Goal: Contribute content: Add original content to the website for others to see

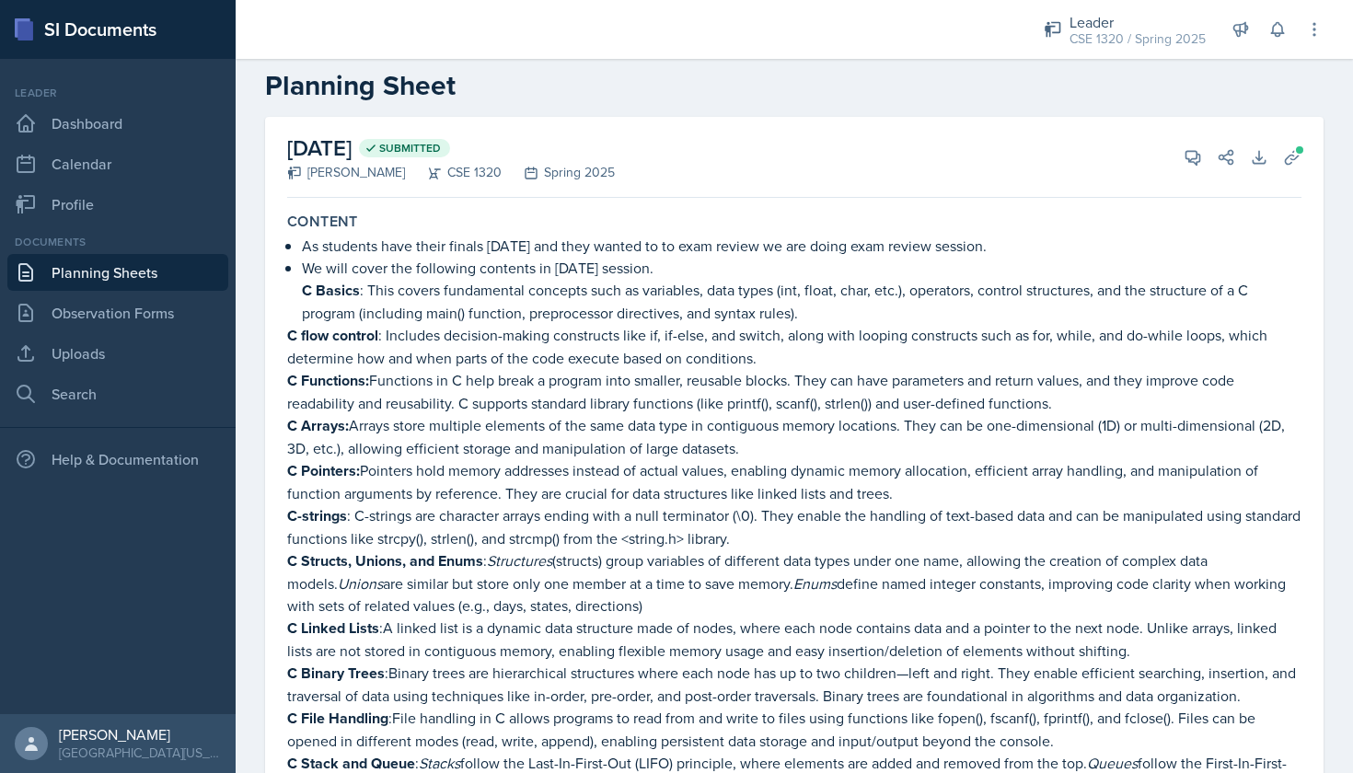
scroll to position [30, 0]
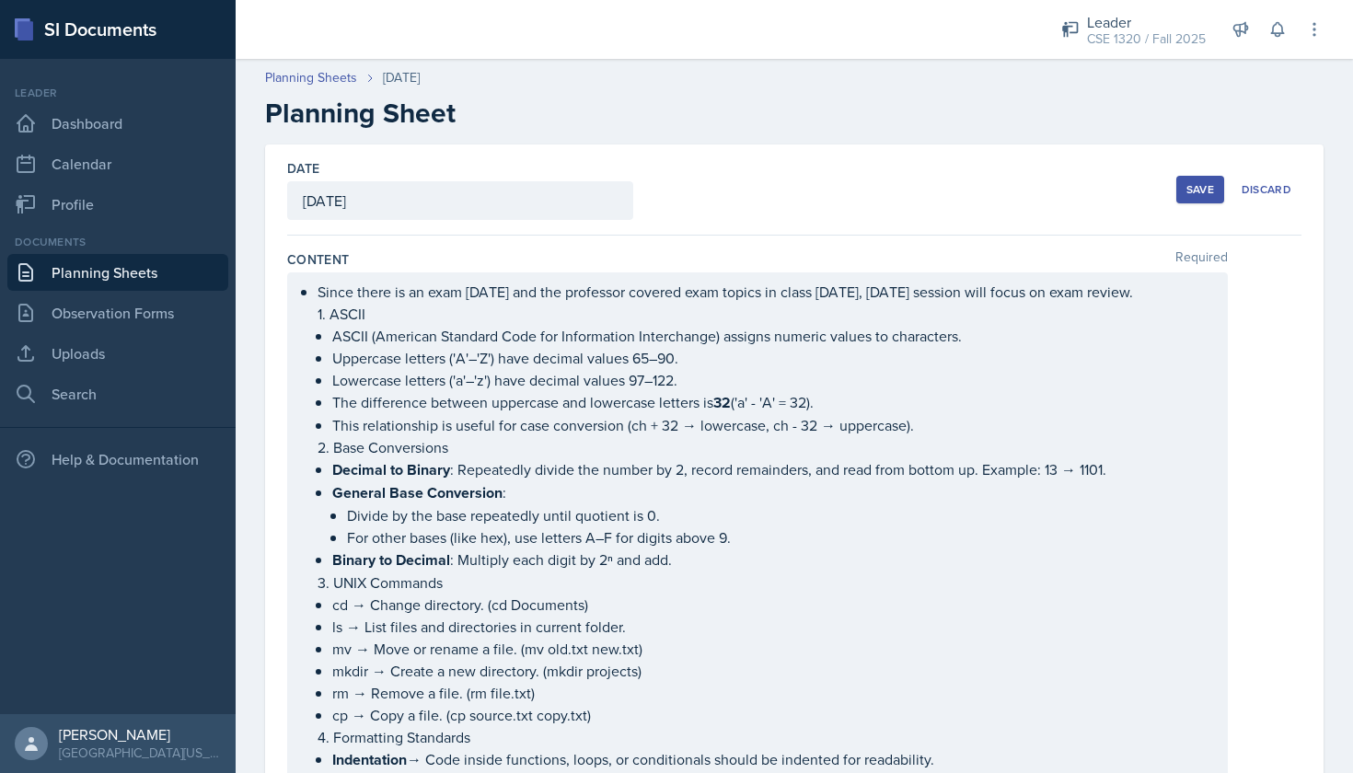
click at [1193, 179] on button "Save" at bounding box center [1200, 190] width 48 height 28
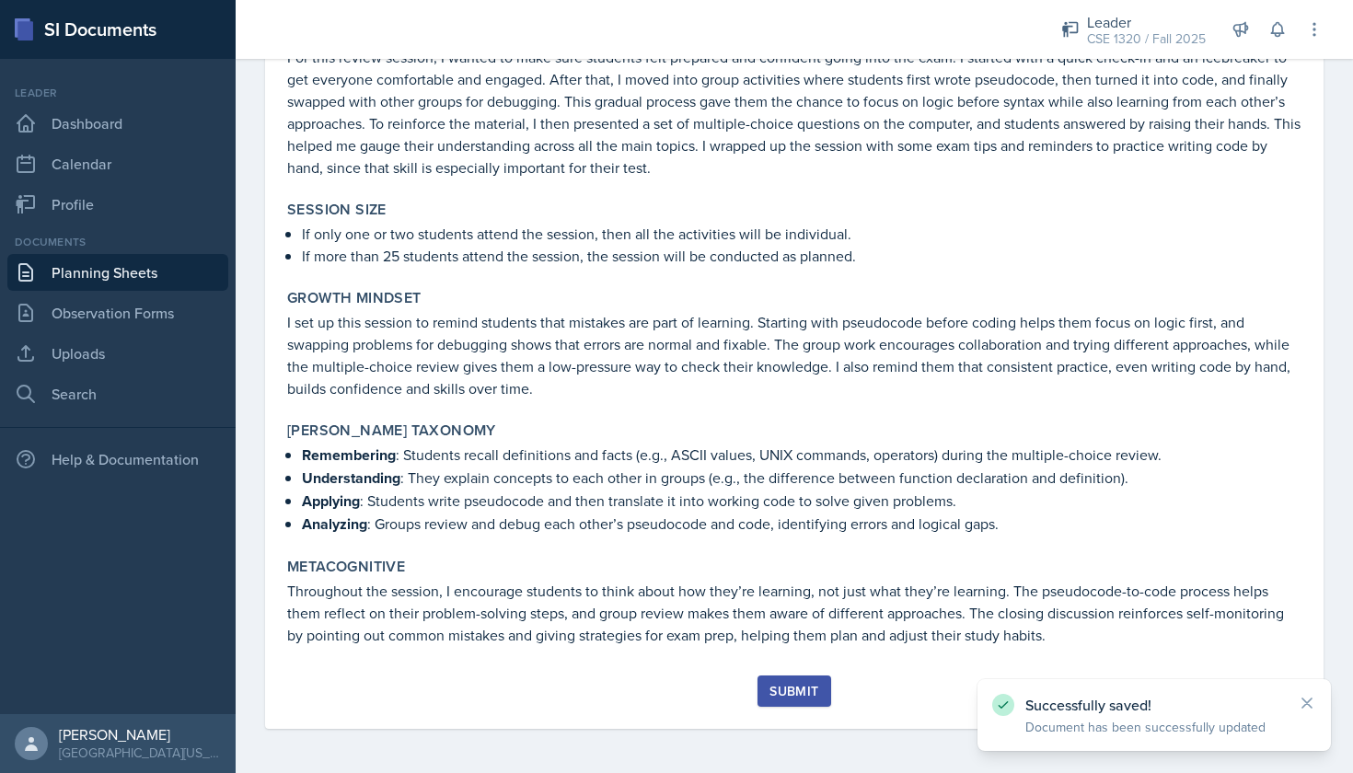
scroll to position [3071, 0]
click at [810, 701] on button "Submit" at bounding box center [793, 691] width 73 height 31
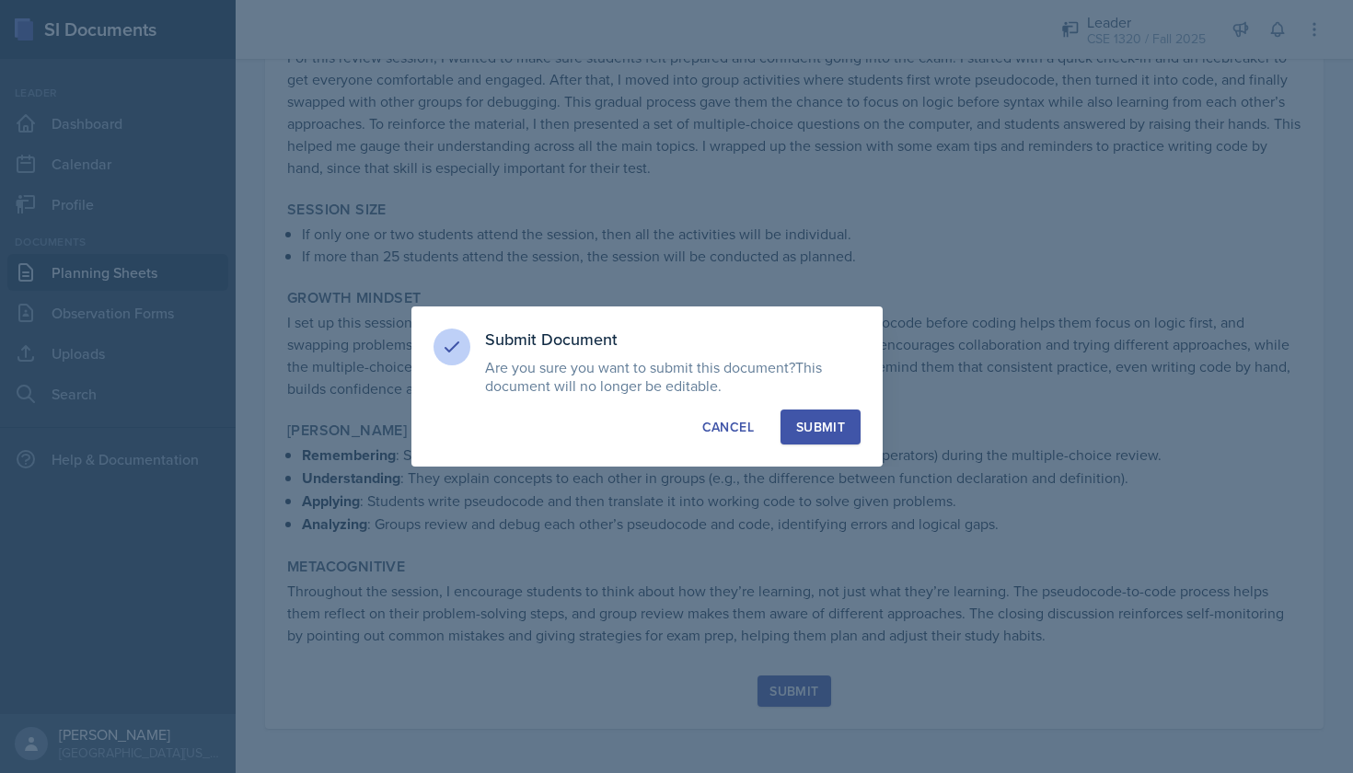
click at [826, 419] on div "Submit" at bounding box center [820, 427] width 49 height 18
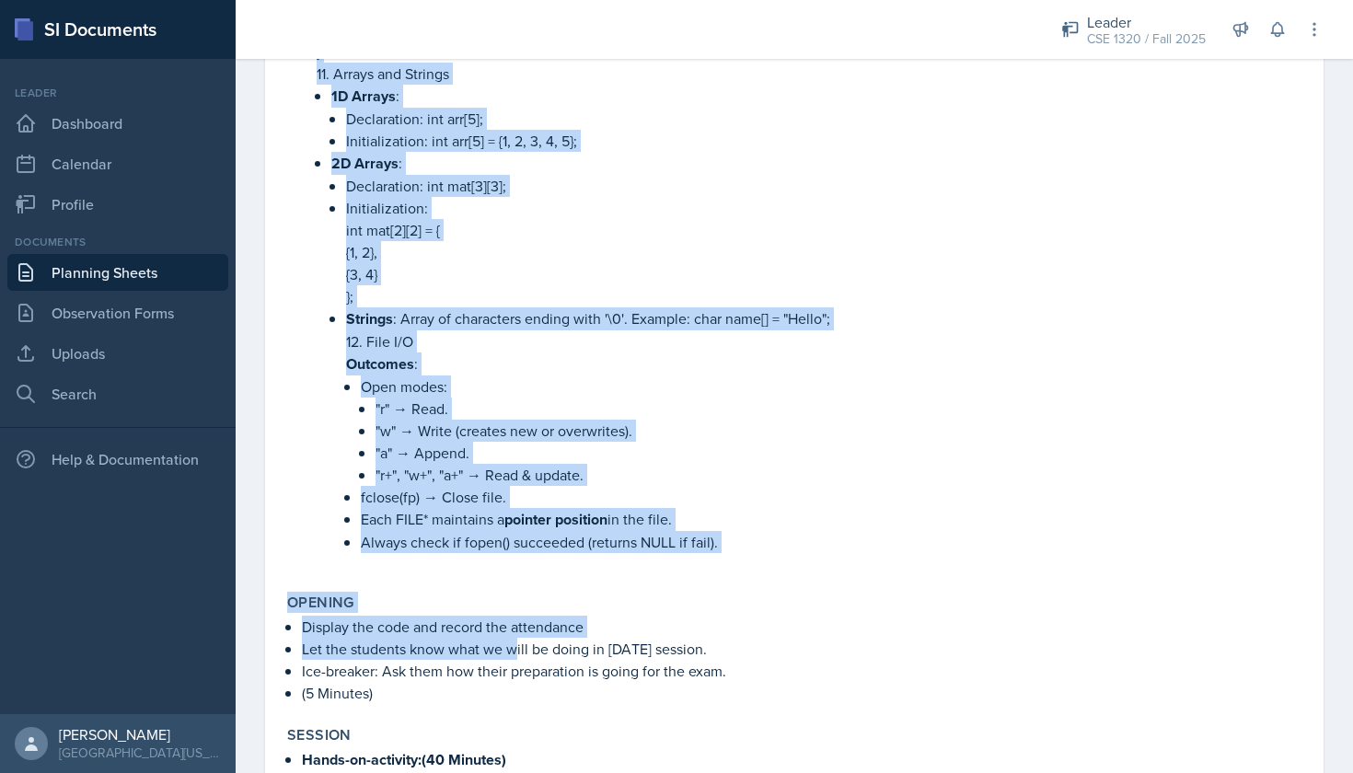
scroll to position [1774, 0]
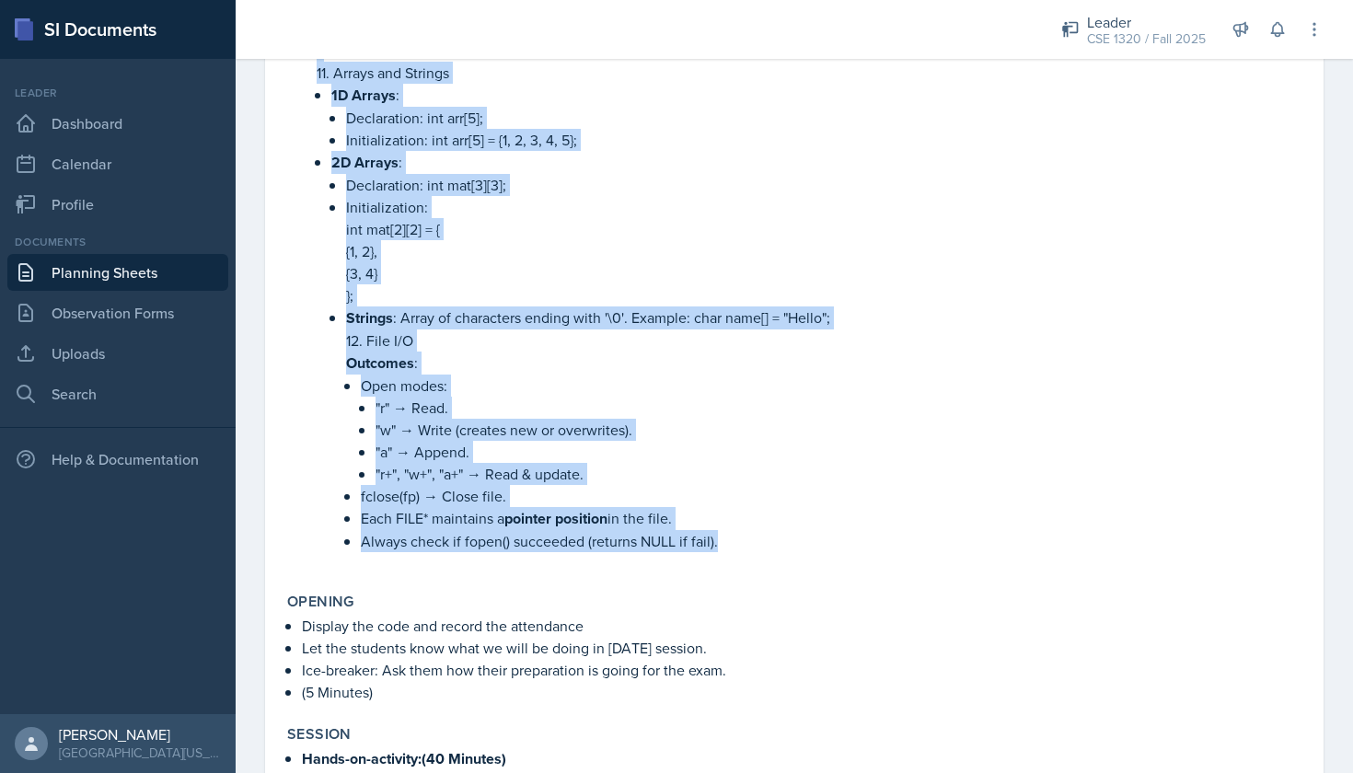
drag, startPoint x: 303, startPoint y: 225, endPoint x: 725, endPoint y: 547, distance: 530.7
copy li "1. ASCII ASCII (American Standard Code for Information Interchange) assigns num…"
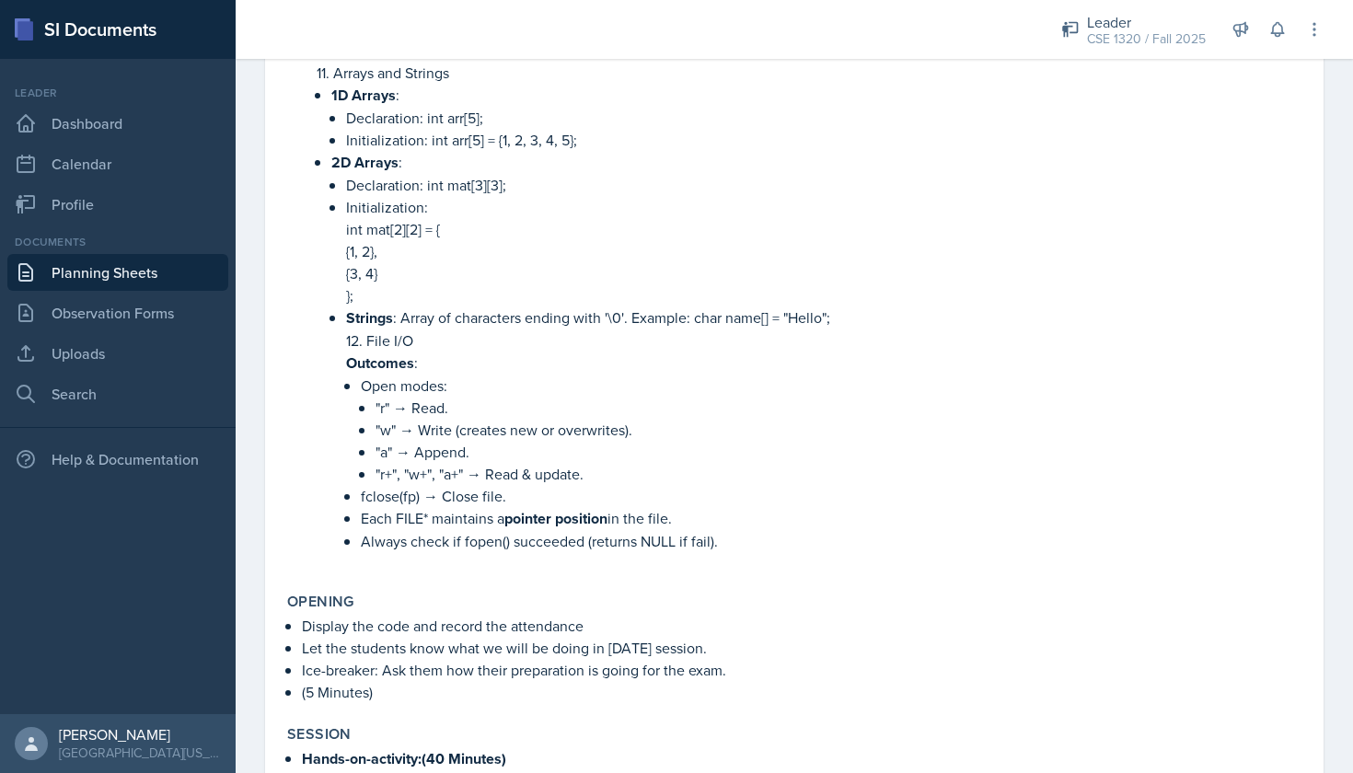
click at [1154, 340] on p "12. File I/O" at bounding box center [823, 340] width 955 height 22
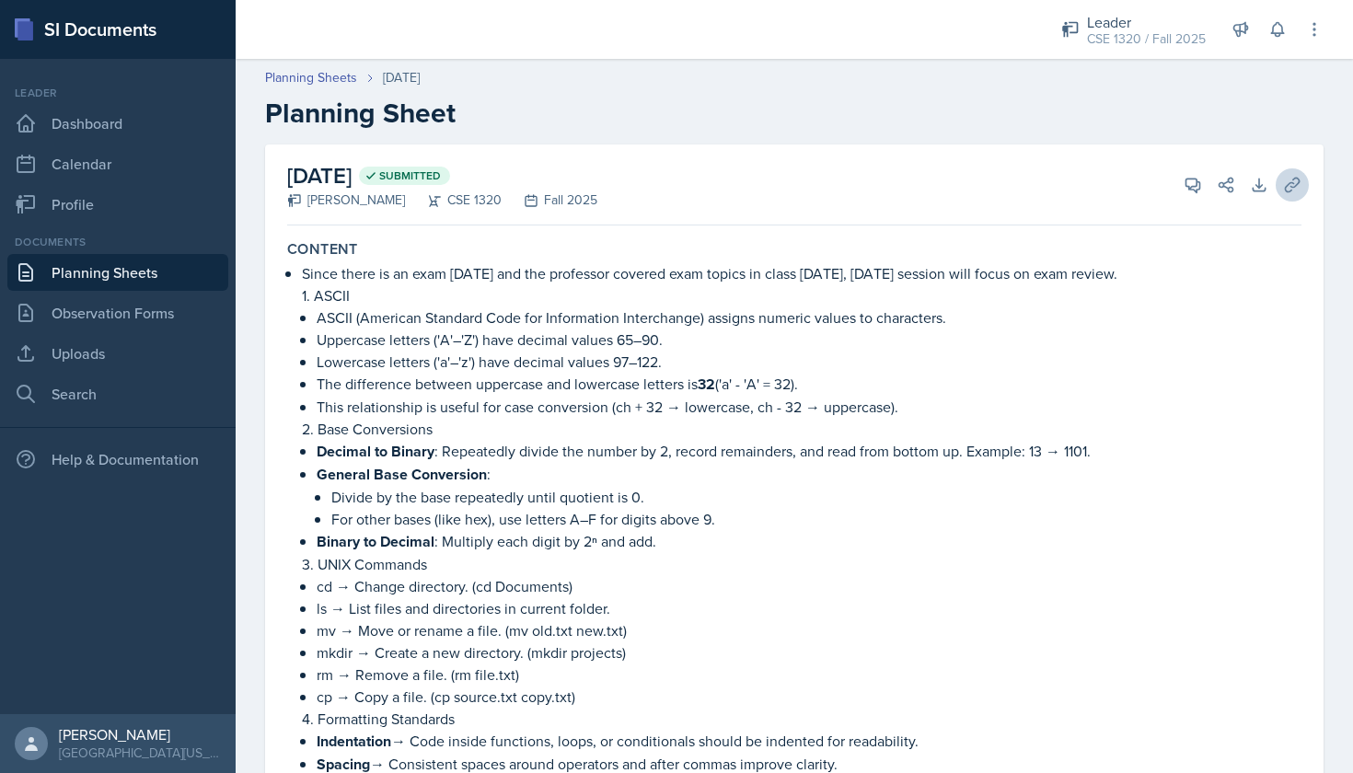
scroll to position [0, 0]
click at [1299, 183] on icon at bounding box center [1292, 185] width 14 height 14
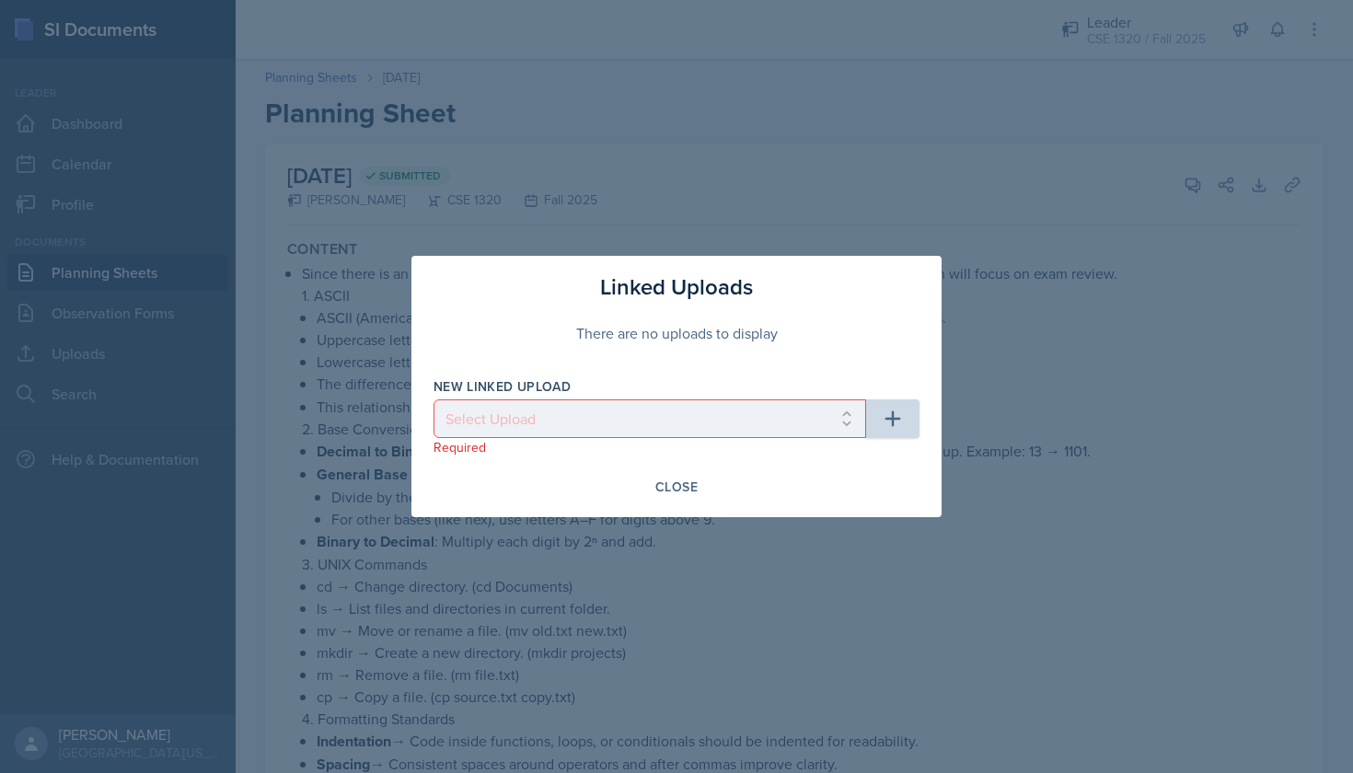
click at [893, 420] on icon "button" at bounding box center [893, 419] width 16 height 16
click at [679, 480] on div "Close" at bounding box center [676, 487] width 42 height 15
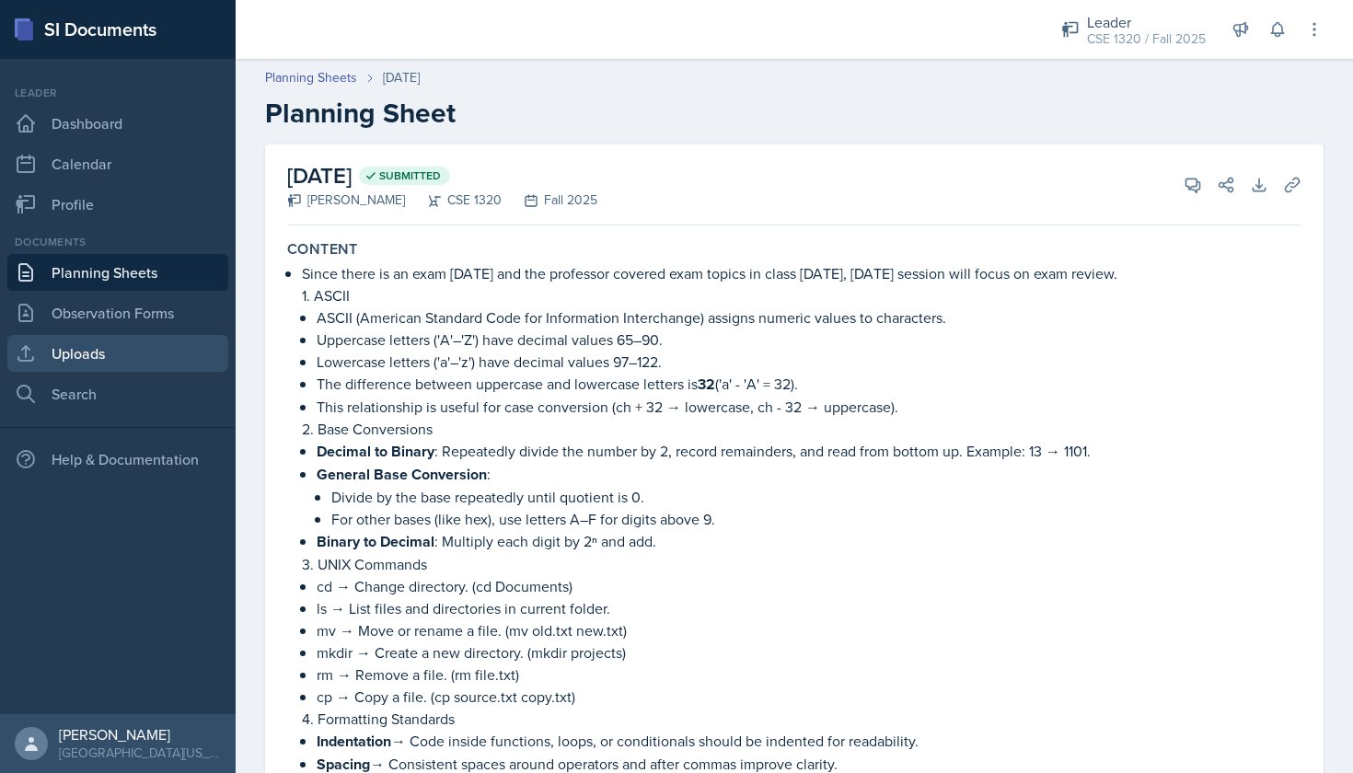
click at [101, 351] on link "Uploads" at bounding box center [117, 353] width 221 height 37
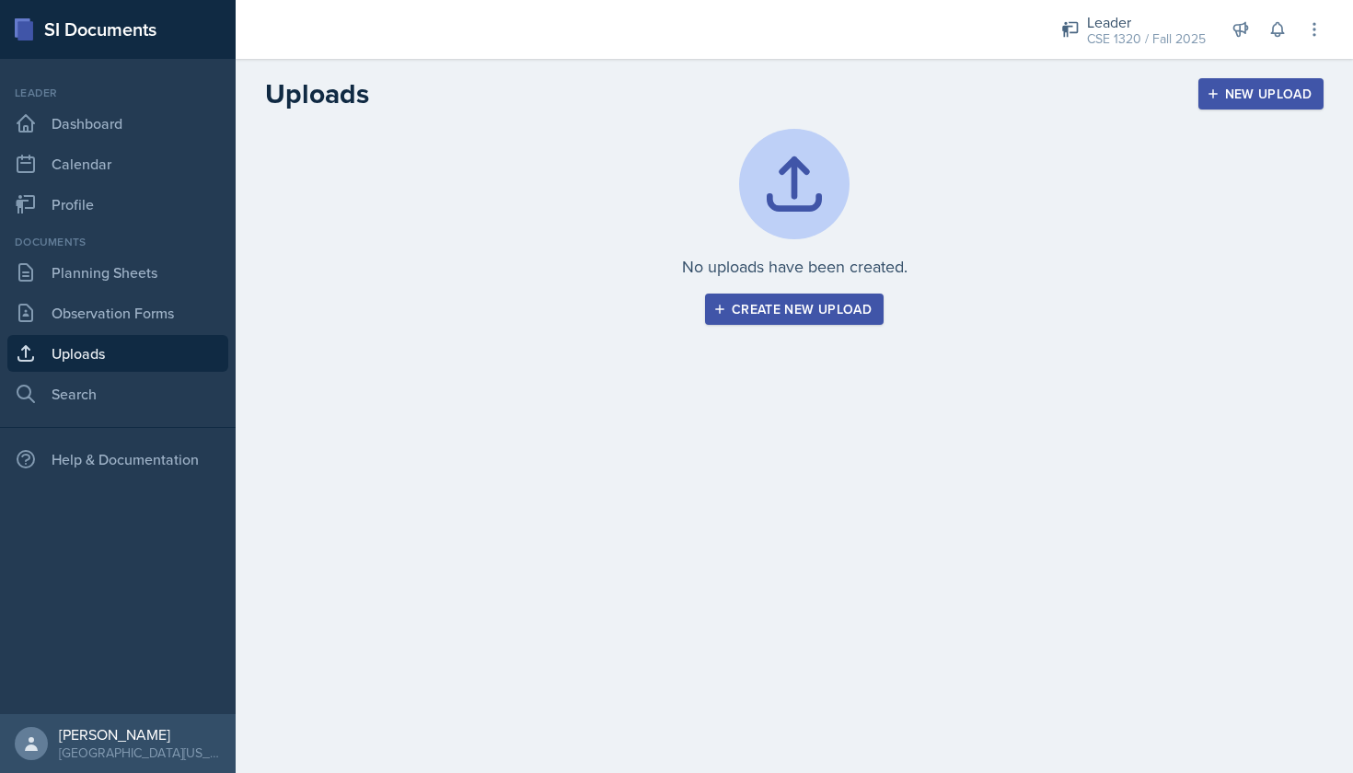
click at [823, 317] on div "Create new upload" at bounding box center [794, 309] width 155 height 15
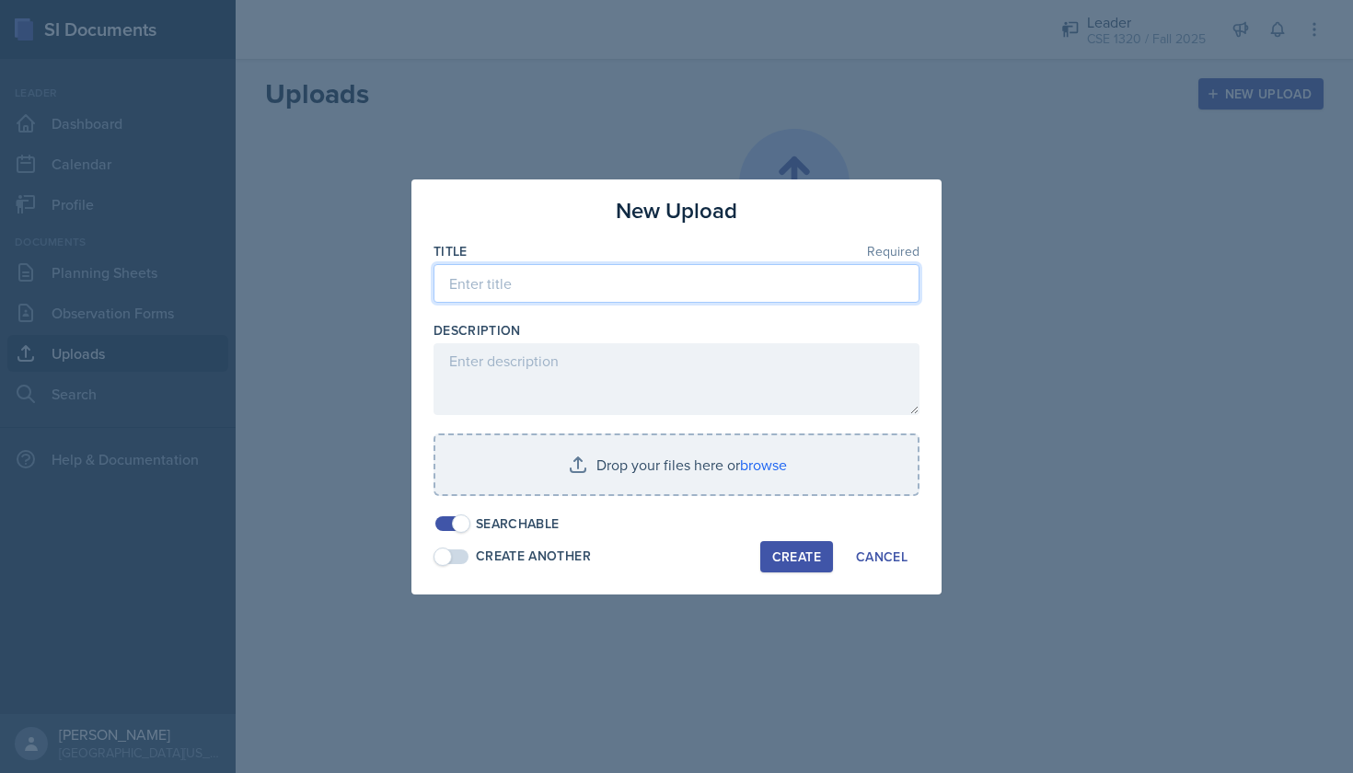
click at [633, 290] on input at bounding box center [676, 283] width 486 height 39
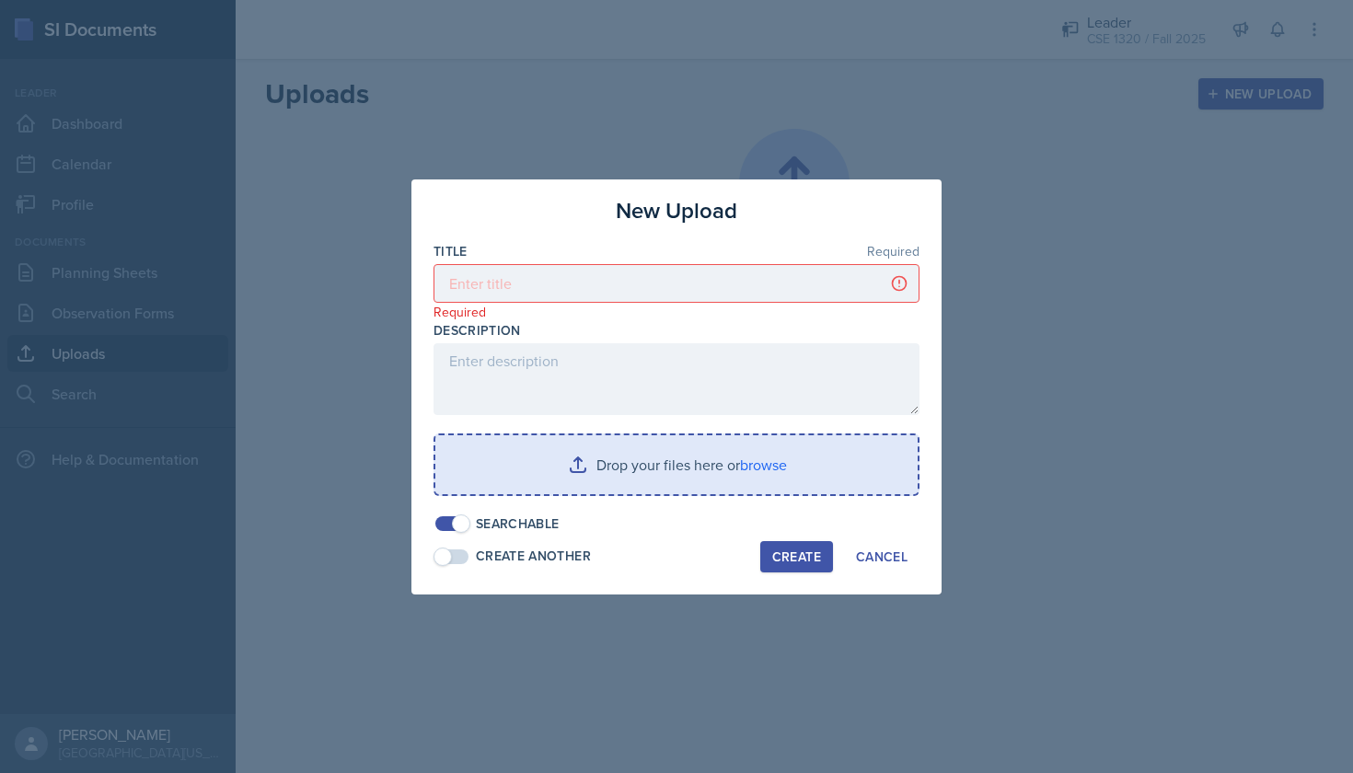
click at [633, 462] on input "file" at bounding box center [676, 464] width 482 height 59
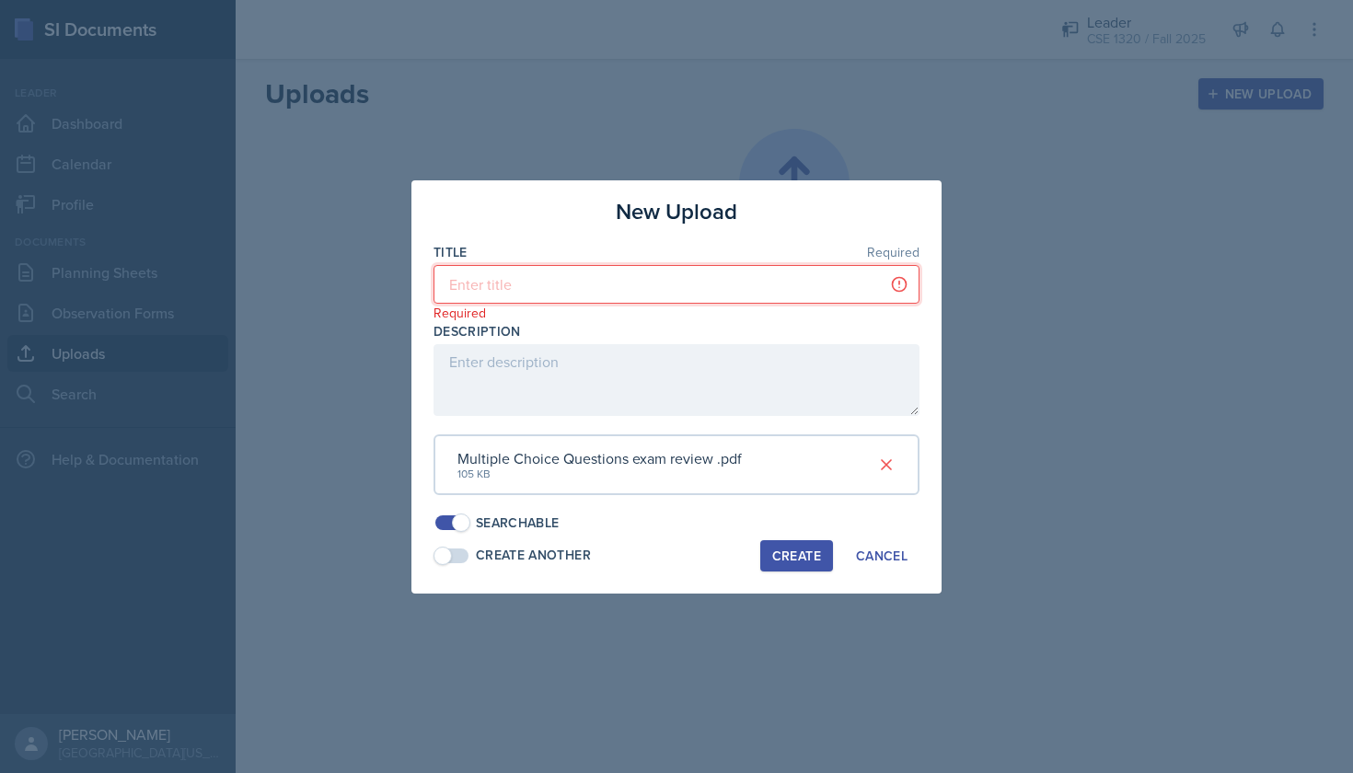
click at [615, 291] on input at bounding box center [676, 284] width 486 height 39
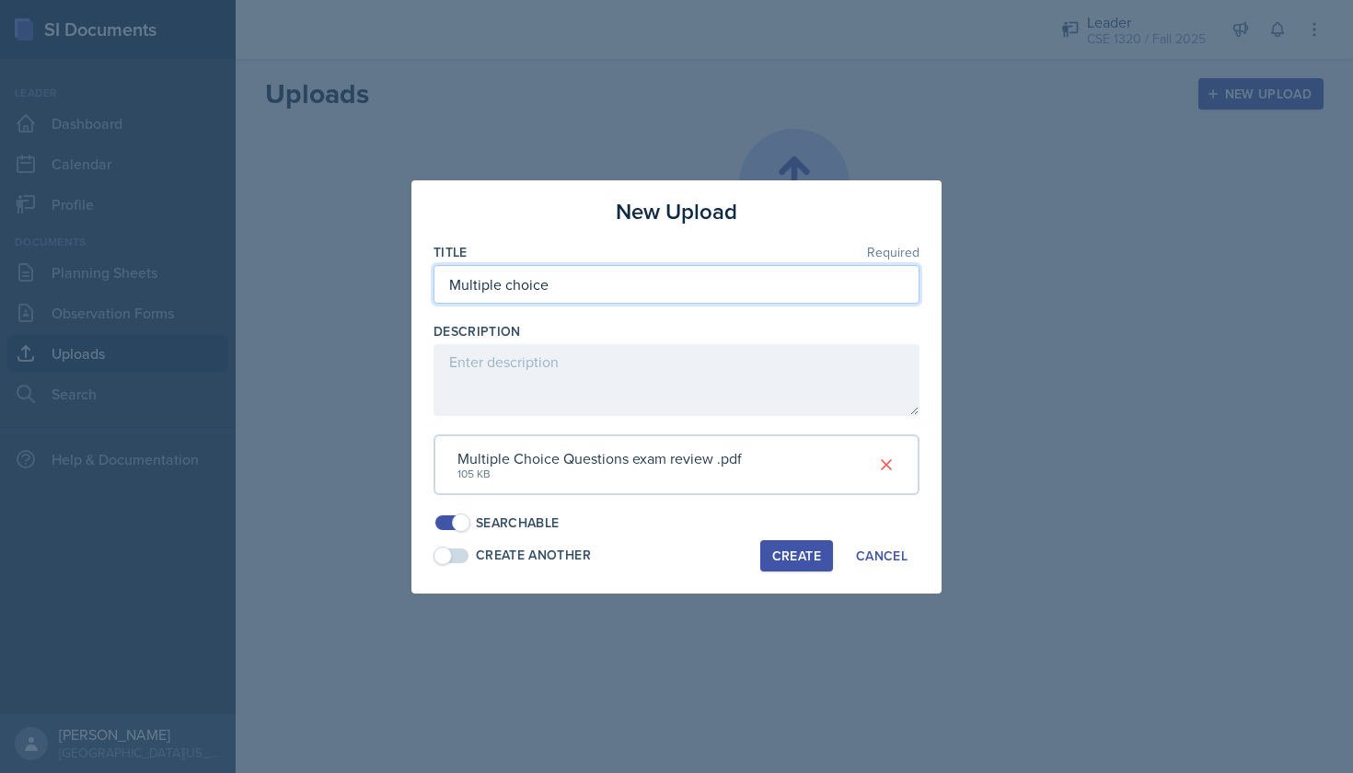
type input "Multiple choice"
click at [795, 550] on div "Create" at bounding box center [796, 556] width 49 height 15
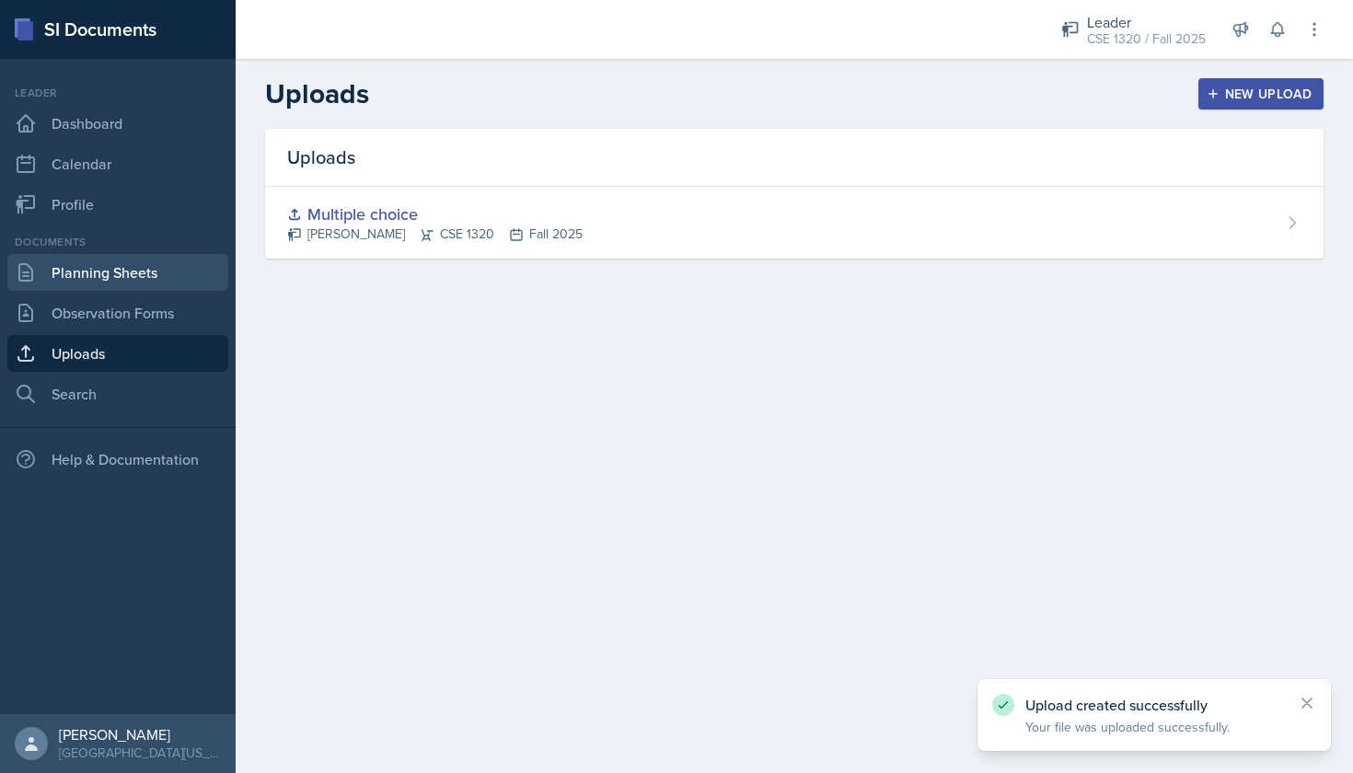
click at [73, 277] on link "Planning Sheets" at bounding box center [117, 272] width 221 height 37
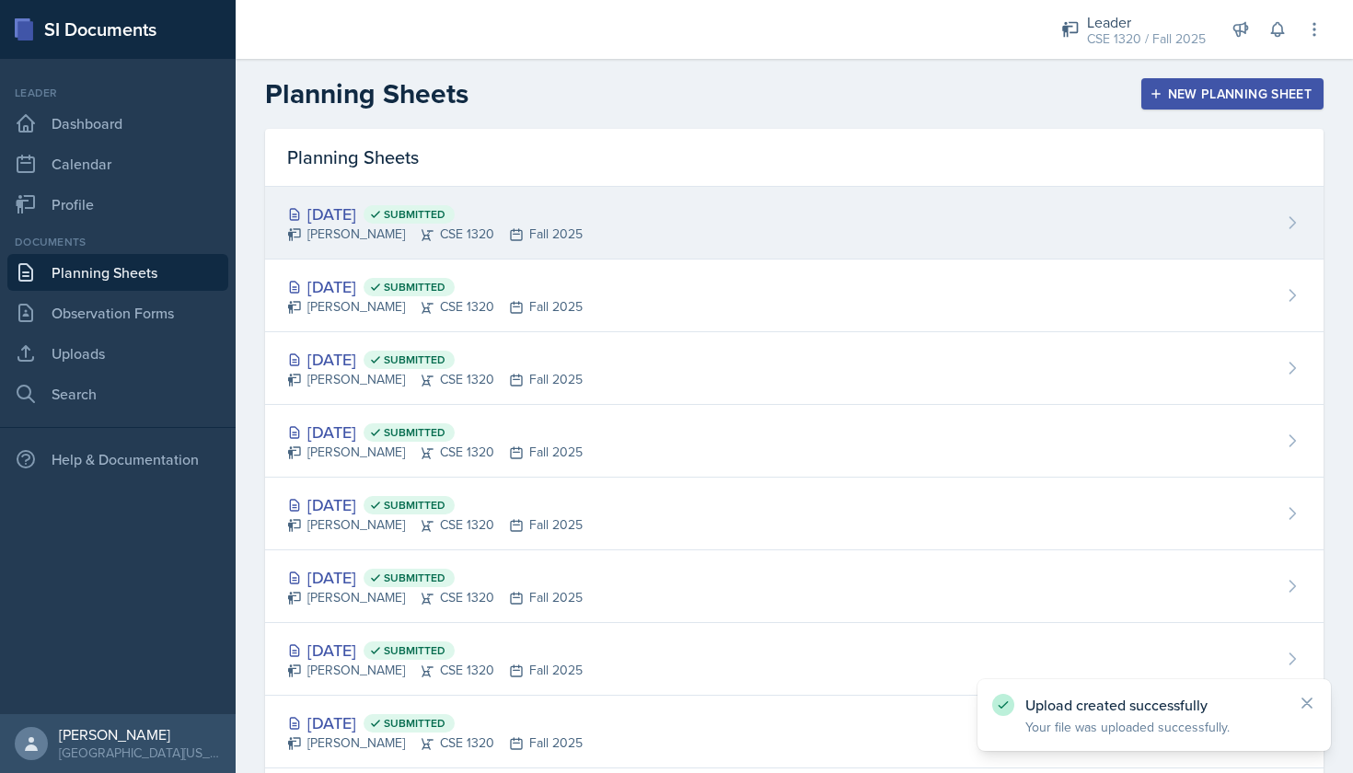
click at [722, 224] on div "Sep 17th, 2025 Submitted Nishan Koirala CSE 1320 Fall 2025" at bounding box center [794, 223] width 1058 height 73
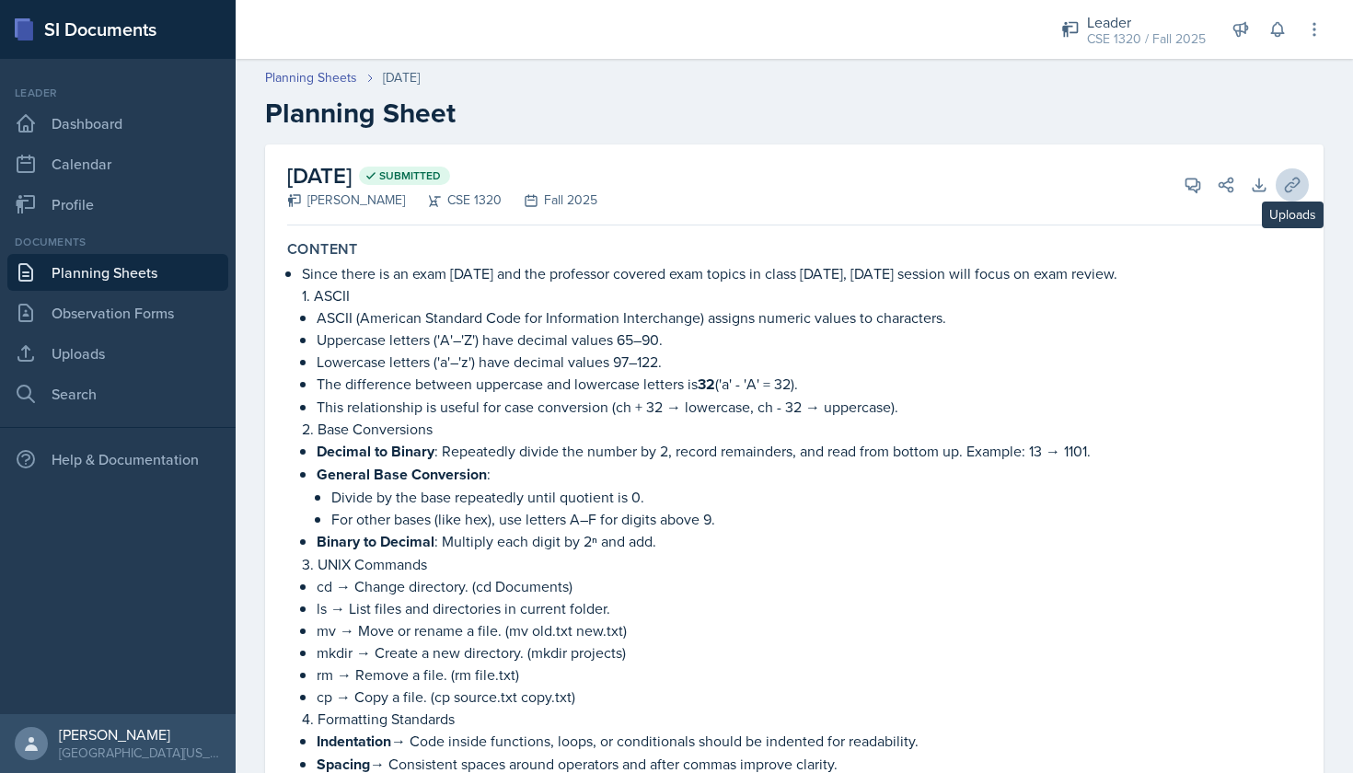
click at [1292, 178] on icon at bounding box center [1292, 185] width 18 height 18
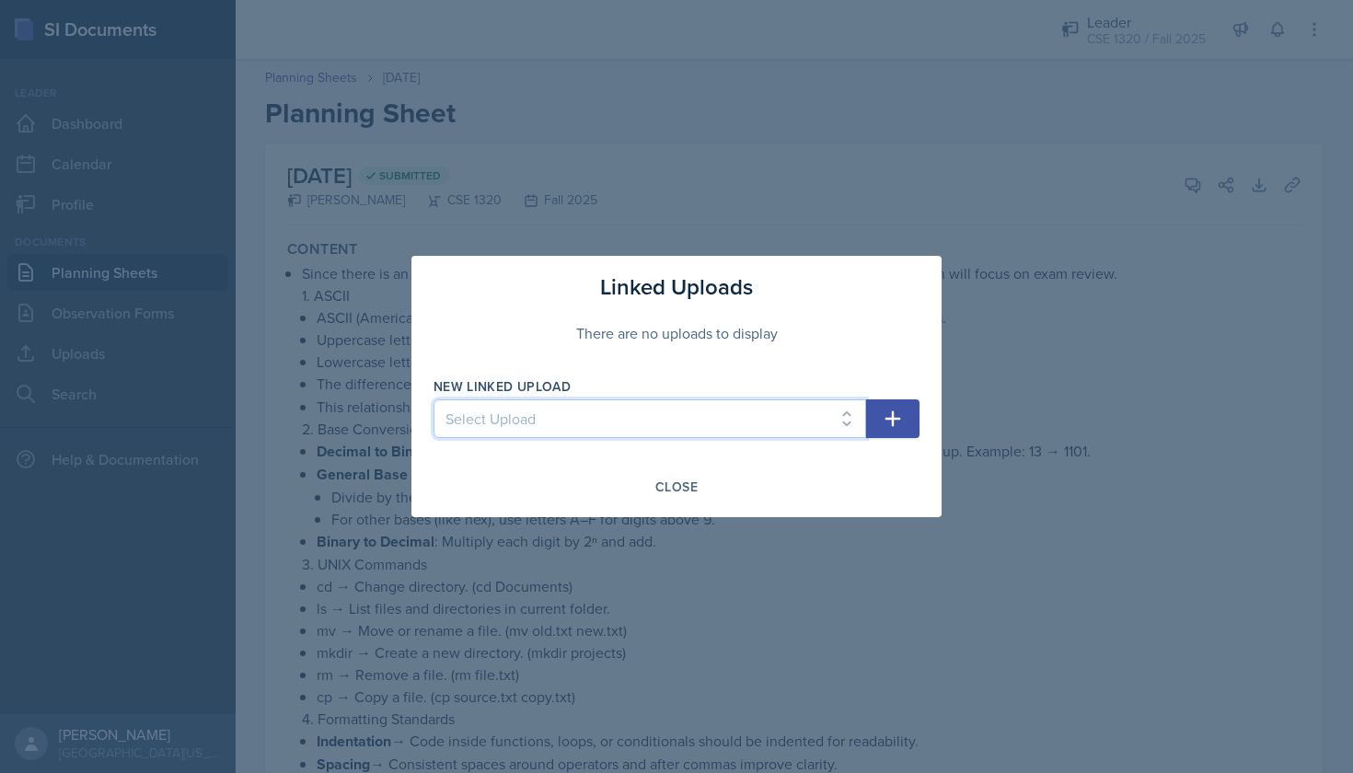
select select "e9986ce2-b1c3-460c-83f5-3b504f8c91b4"
click at [896, 410] on icon "button" at bounding box center [893, 419] width 22 height 22
select select
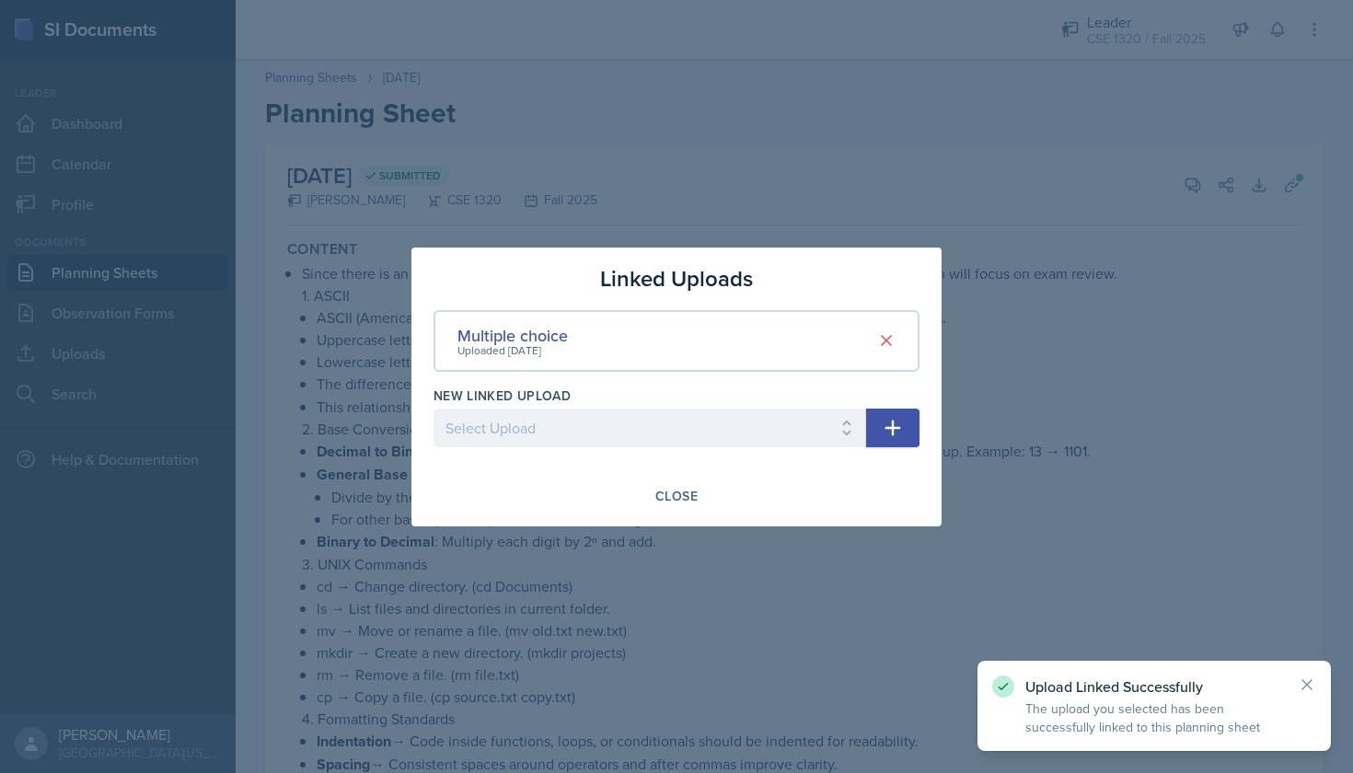
click at [1196, 420] on div at bounding box center [676, 386] width 1353 height 773
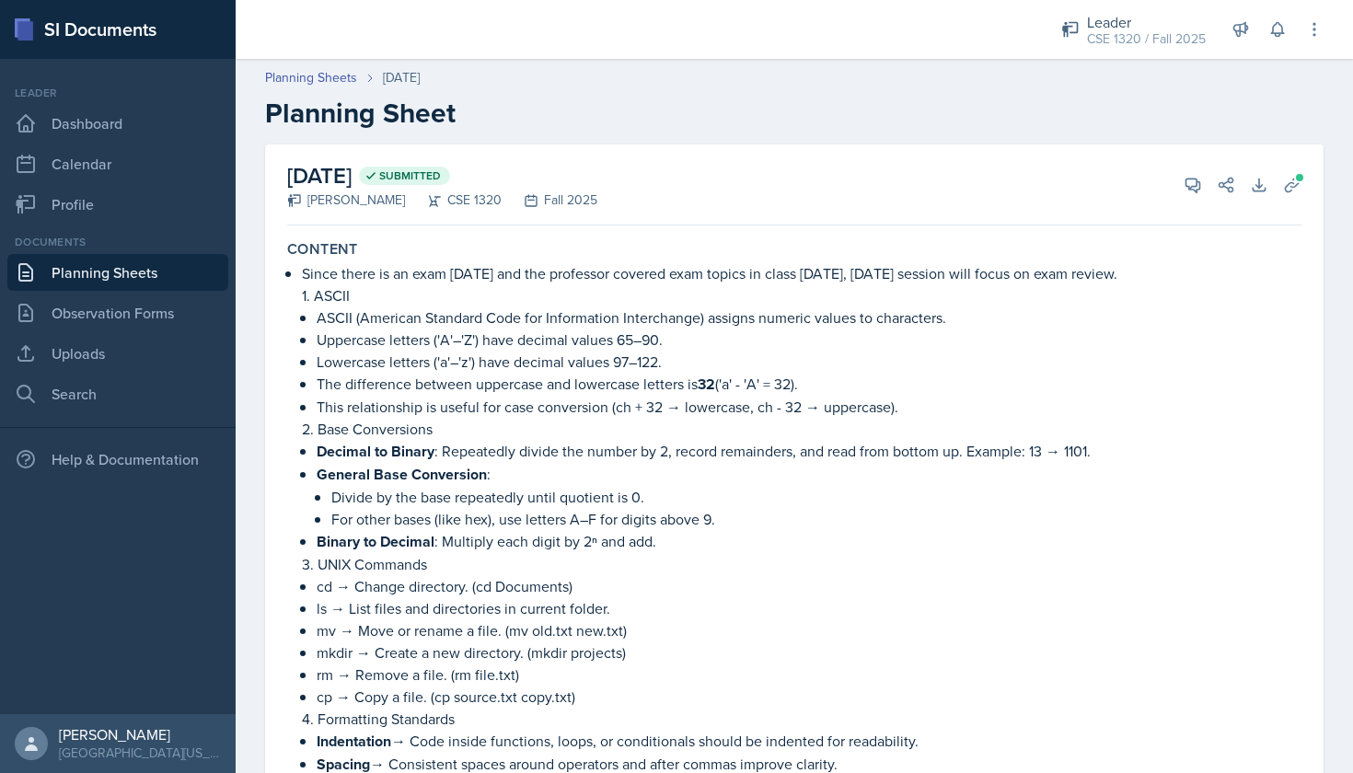
click at [92, 283] on link "Planning Sheets" at bounding box center [117, 272] width 221 height 37
